Goal: Transaction & Acquisition: Book appointment/travel/reservation

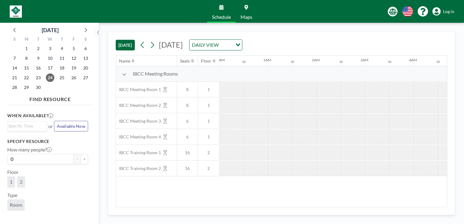
scroll to position [0, 752]
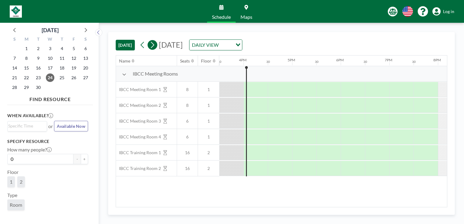
click at [152, 46] on icon at bounding box center [152, 44] width 6 height 9
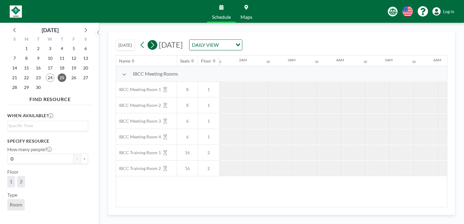
scroll to position [0, 326]
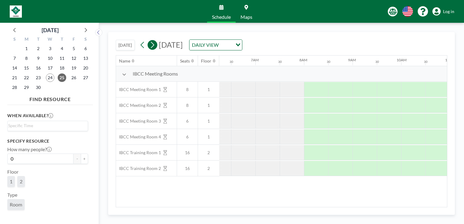
click at [152, 46] on icon at bounding box center [152, 44] width 6 height 9
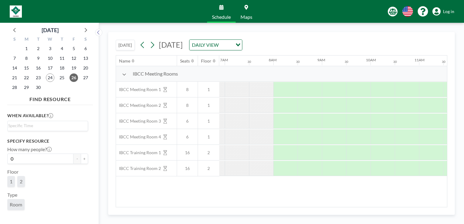
scroll to position [0, 364]
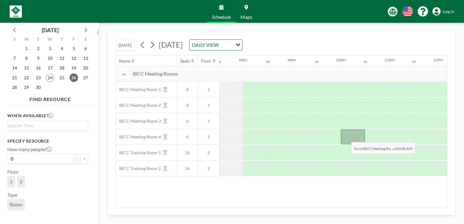
click at [346, 137] on div at bounding box center [352, 136] width 24 height 15
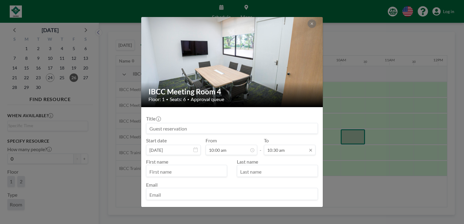
scroll to position [54, 0]
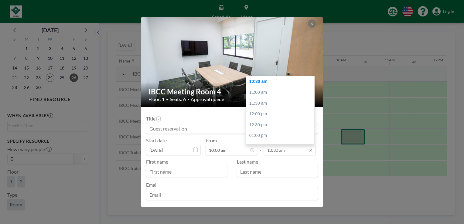
click at [300, 151] on input "10:30 am" at bounding box center [290, 150] width 52 height 10
click at [283, 95] on div "11:00 am" at bounding box center [281, 92] width 71 height 11
type input "11:00 am"
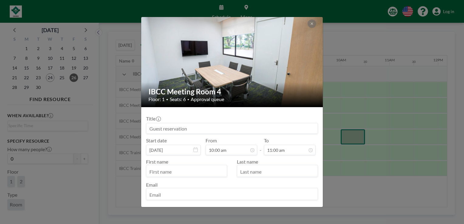
scroll to position [65, 0]
click at [214, 130] on input at bounding box center [231, 128] width 171 height 10
type input "Reserved by [PERSON_NAME]"
type input "[PERSON_NAME]"
type input "Tong"
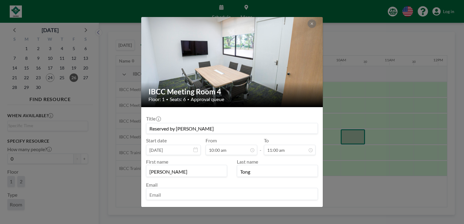
type input "[PERSON_NAME][EMAIL_ADDRESS][PERSON_NAME]"
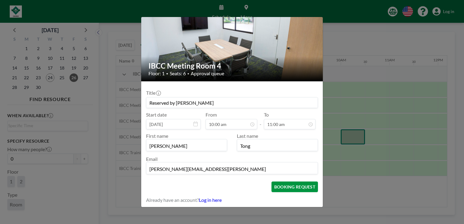
click at [292, 187] on button "BOOKING REQUEST" at bounding box center [294, 186] width 46 height 11
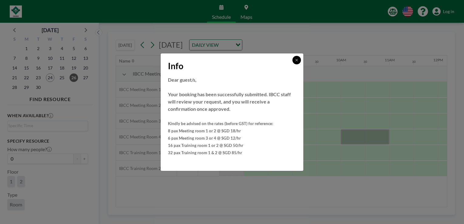
click at [295, 61] on icon at bounding box center [297, 60] width 4 height 4
